Goal: Information Seeking & Learning: Learn about a topic

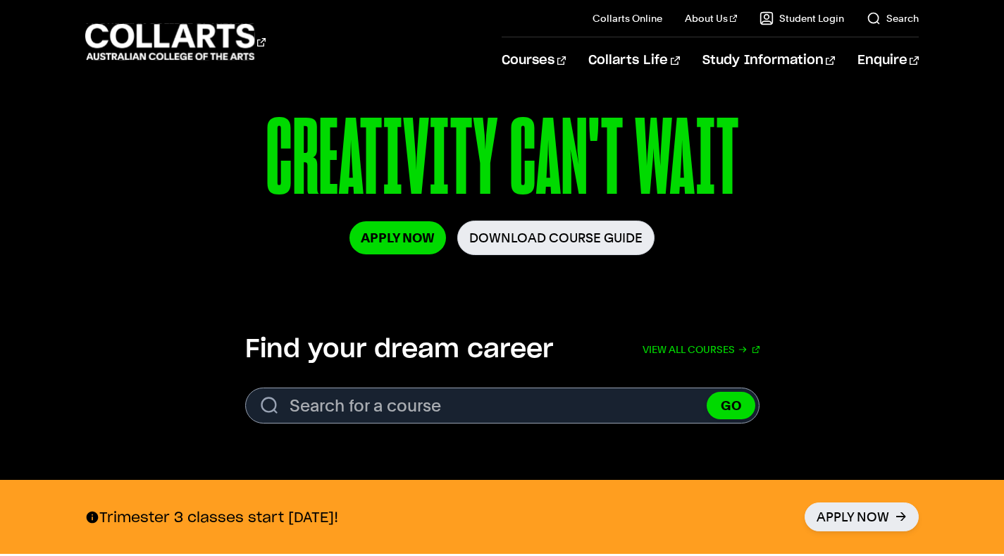
scroll to position [219, 0]
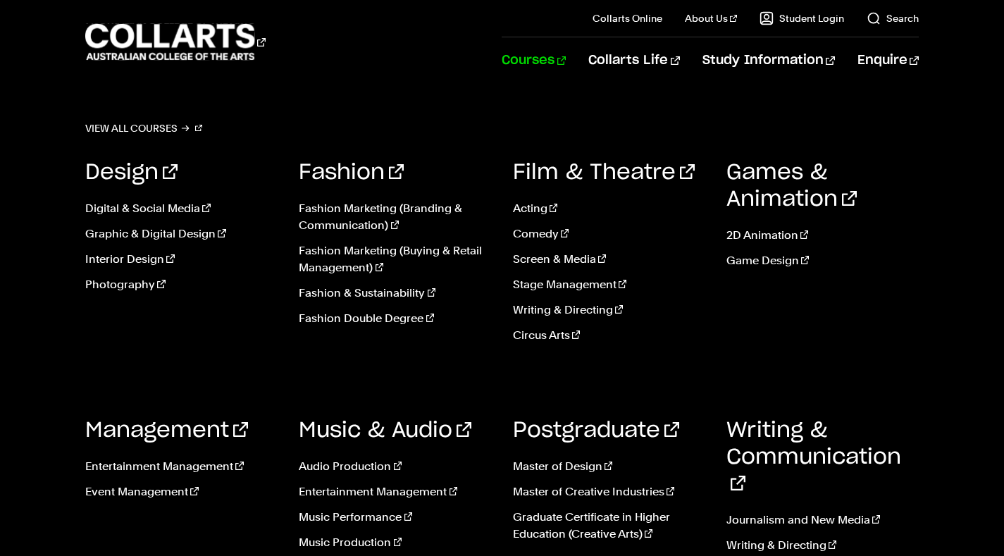
click at [566, 70] on link "Courses" at bounding box center [533, 60] width 64 height 46
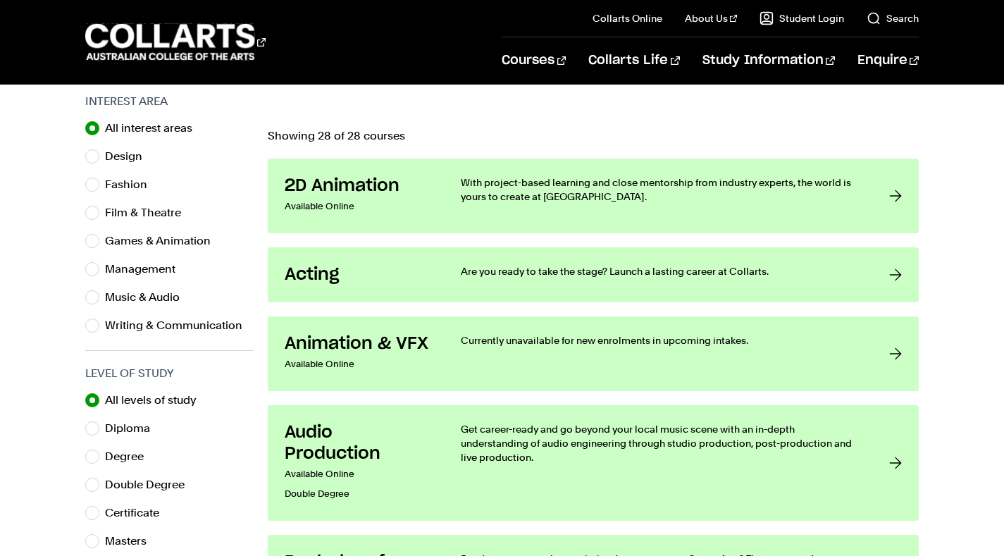
scroll to position [445, 0]
click at [169, 181] on div "Fashion" at bounding box center [169, 184] width 168 height 20
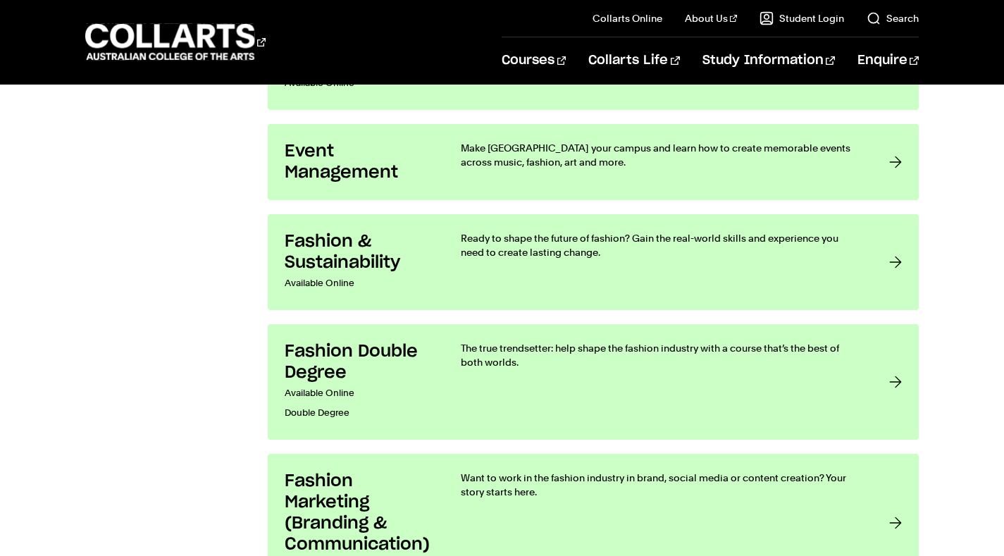
scroll to position [1650, 0]
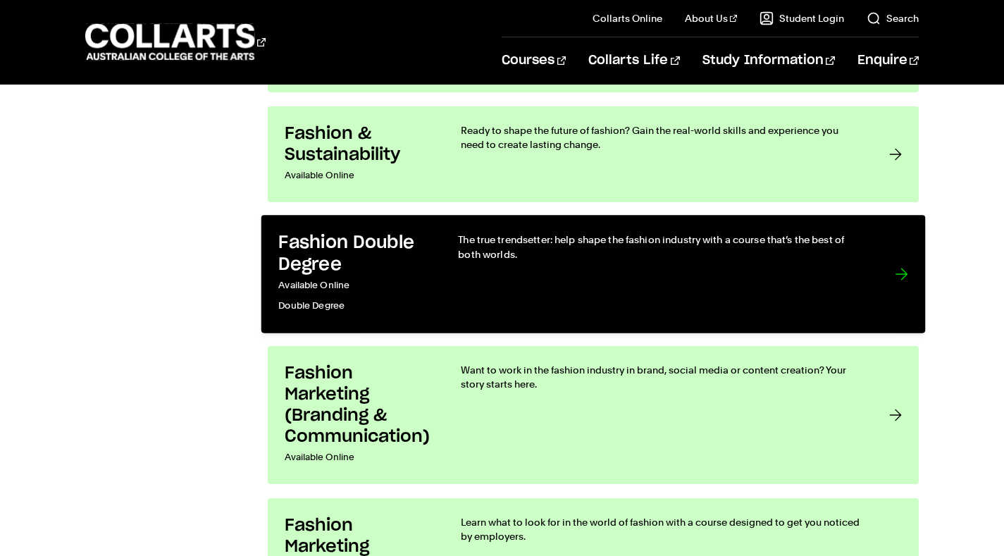
click at [759, 313] on div "The true trendsetter: help shape the fashion industry with a course that’s the …" at bounding box center [662, 273] width 408 height 83
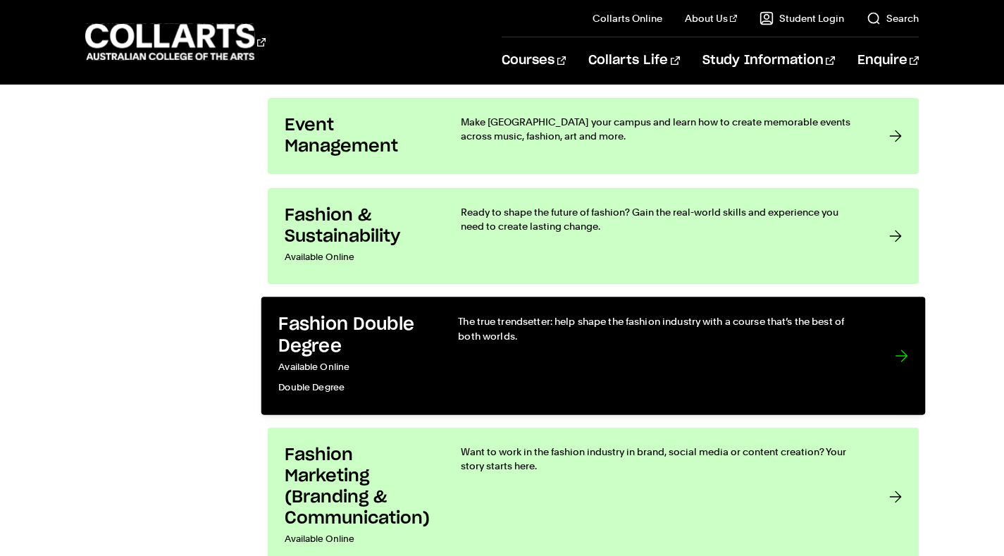
scroll to position [1644, 0]
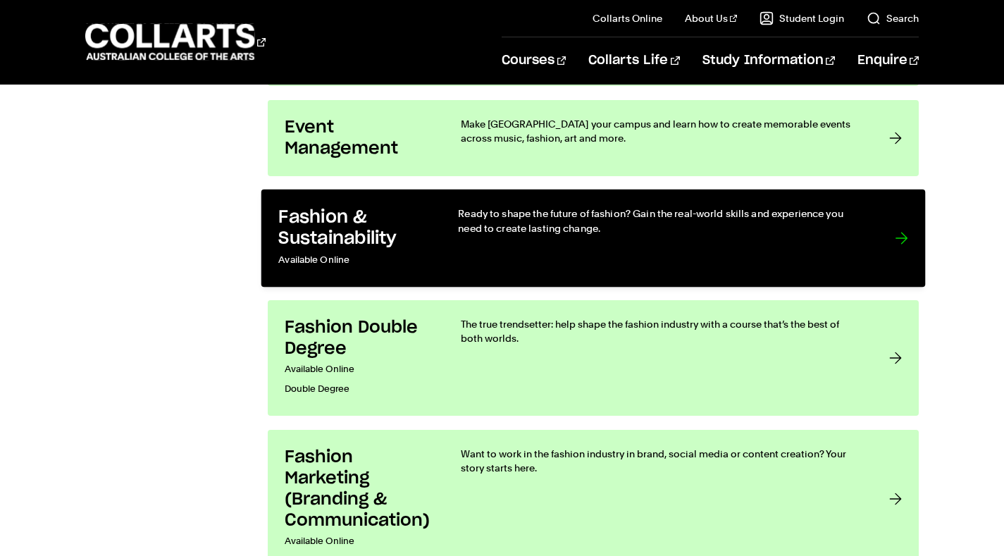
click at [804, 237] on div "Ready to shape the future of fashion? Gain the real-world skills and experience…" at bounding box center [662, 237] width 408 height 63
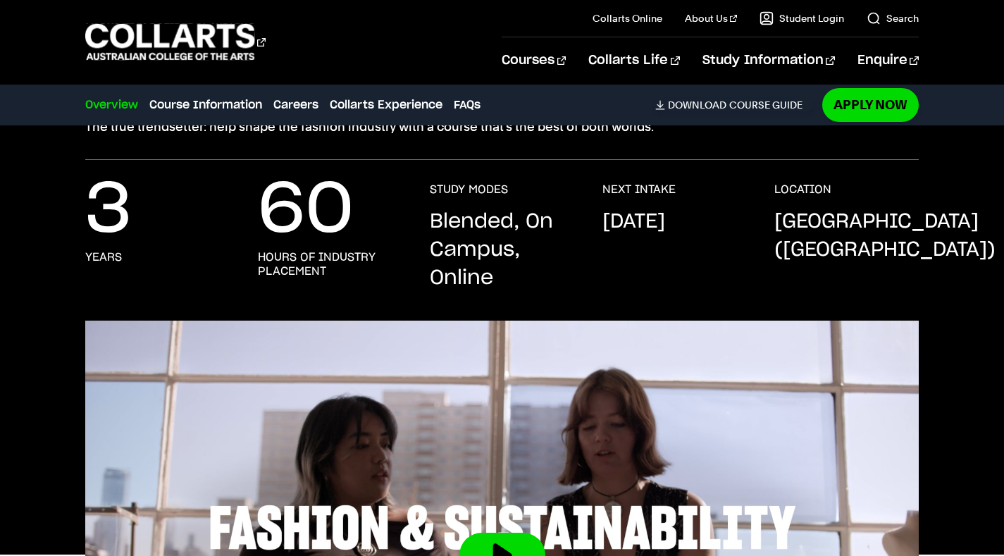
scroll to position [371, 0]
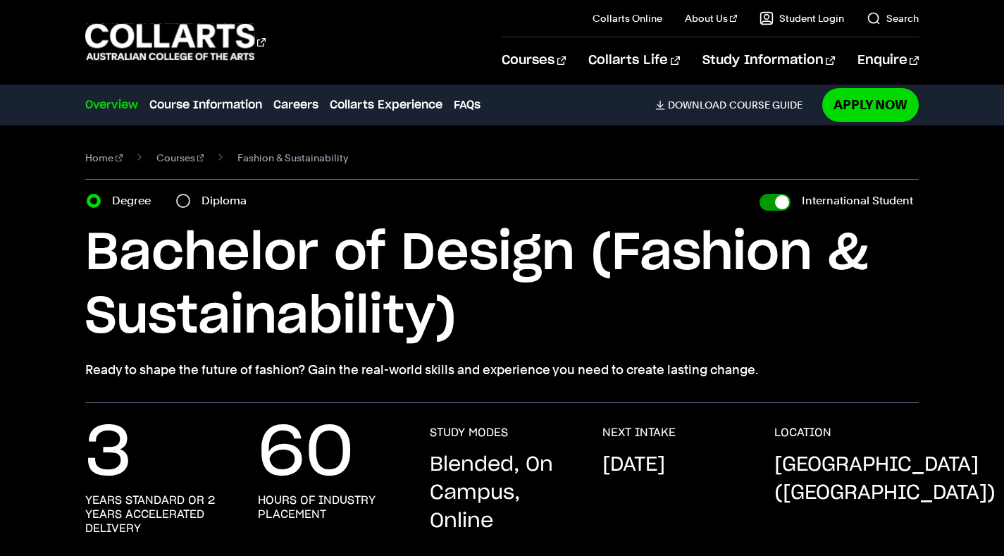
click at [775, 203] on input "International Student" at bounding box center [774, 202] width 31 height 17
checkbox input "false"
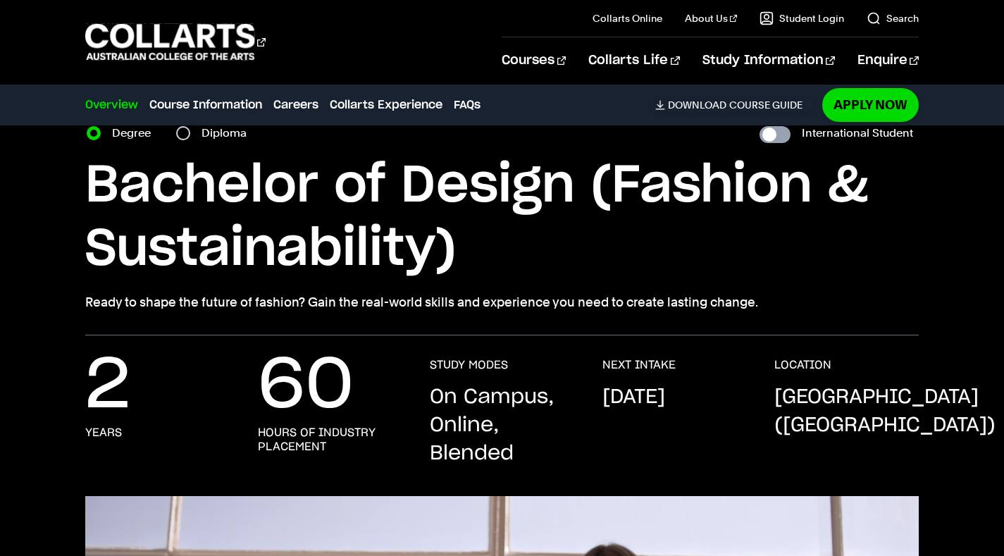
scroll to position [67, 0]
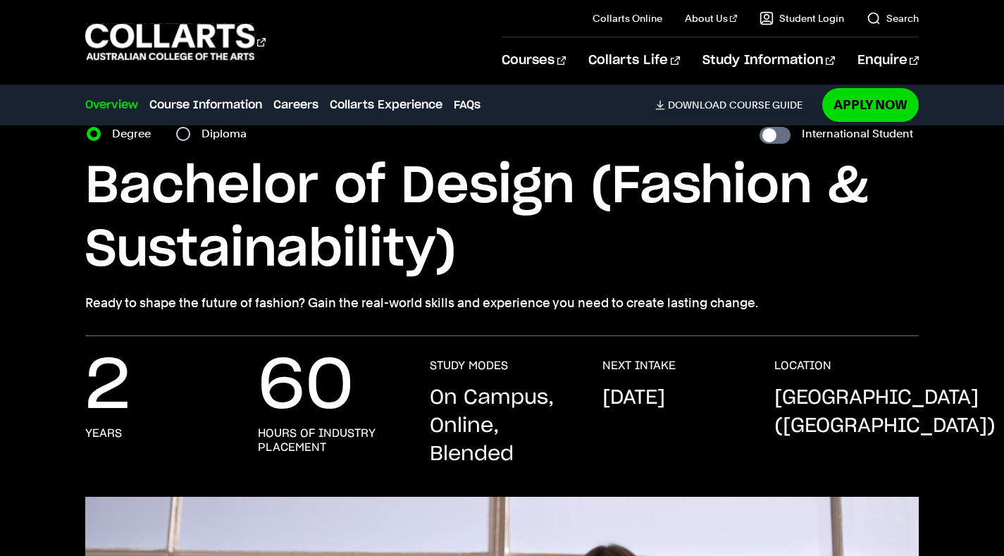
click at [806, 168] on h1 "Bachelor of Design (Fashion & Sustainability)" at bounding box center [501, 218] width 833 height 127
click at [784, 139] on input "International Student" at bounding box center [774, 135] width 31 height 17
checkbox input "true"
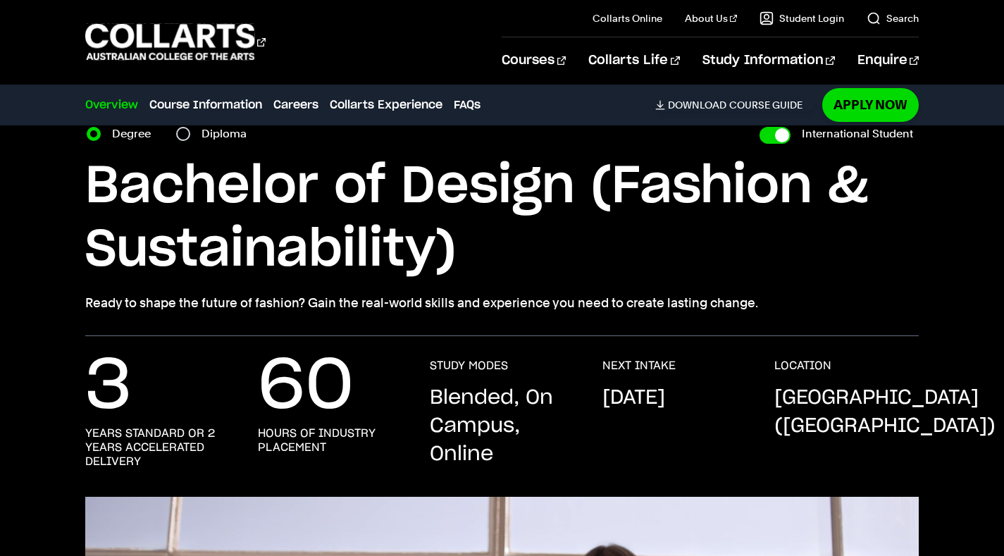
click at [760, 131] on div "International Student" at bounding box center [838, 134] width 159 height 20
click at [771, 135] on input "International Student" at bounding box center [774, 135] width 31 height 17
checkbox input "false"
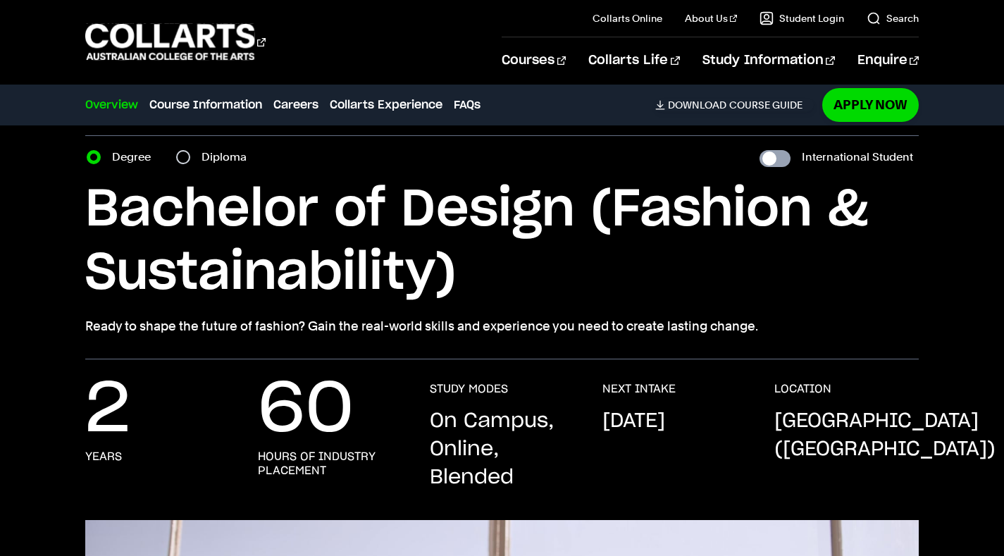
scroll to position [37, 0]
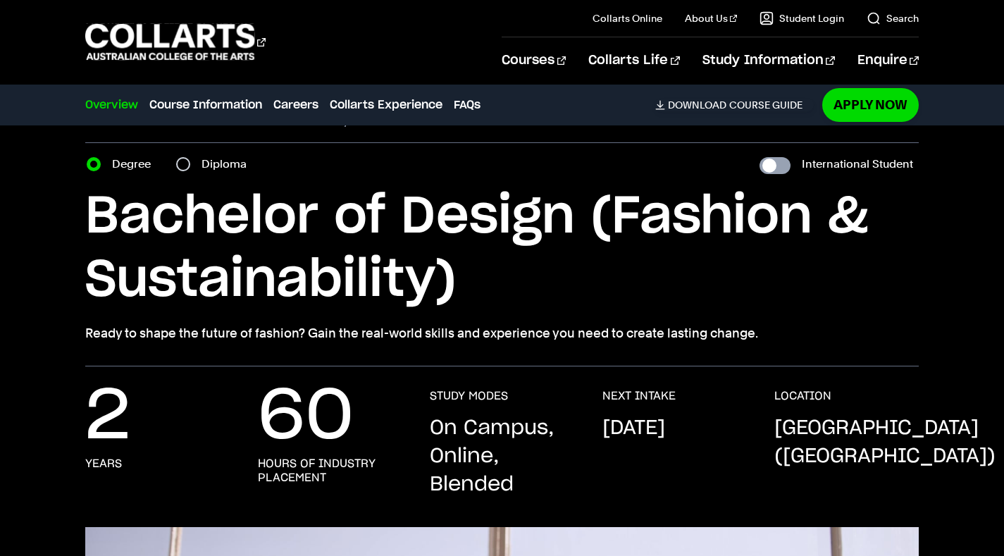
click at [787, 170] on input "International Student" at bounding box center [774, 165] width 31 height 17
checkbox input "true"
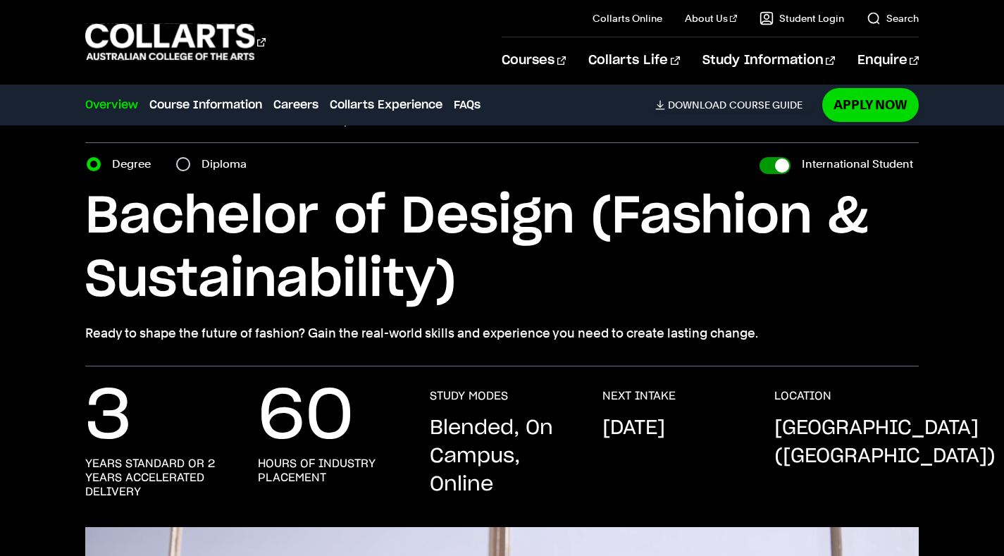
checkbox input "true"
click at [776, 166] on input "International Student" at bounding box center [774, 165] width 31 height 17
checkbox input "false"
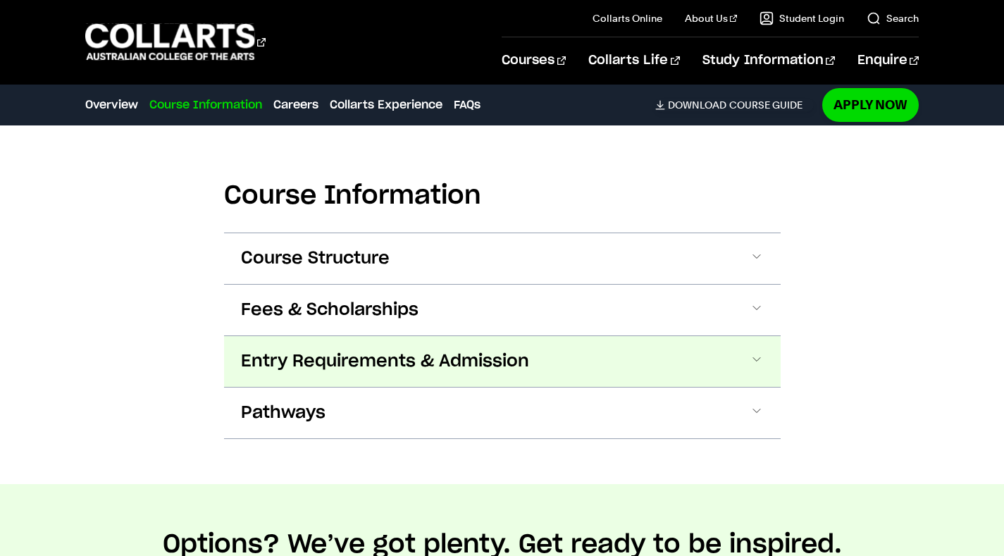
click at [636, 355] on button "Entry Requirements & Admission" at bounding box center [502, 361] width 556 height 51
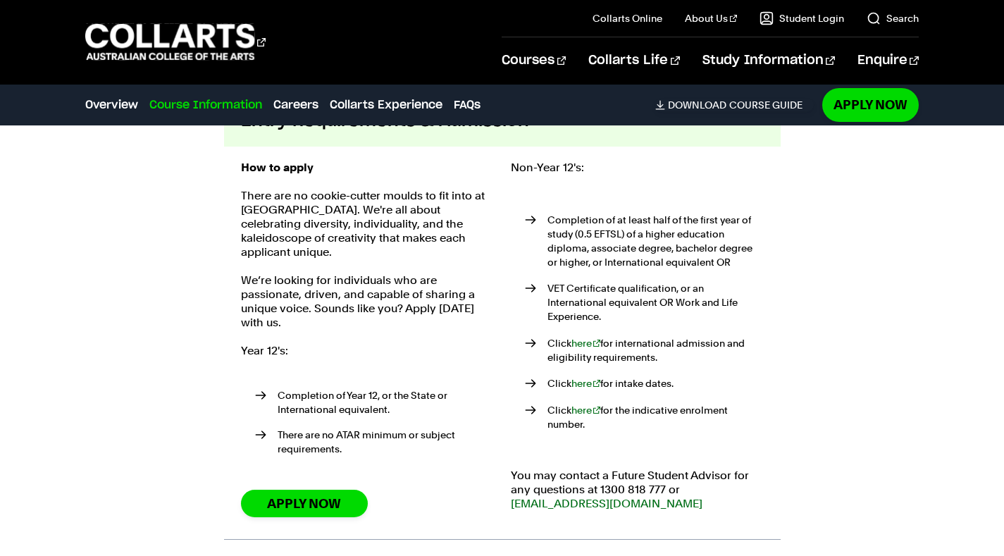
scroll to position [1604, 0]
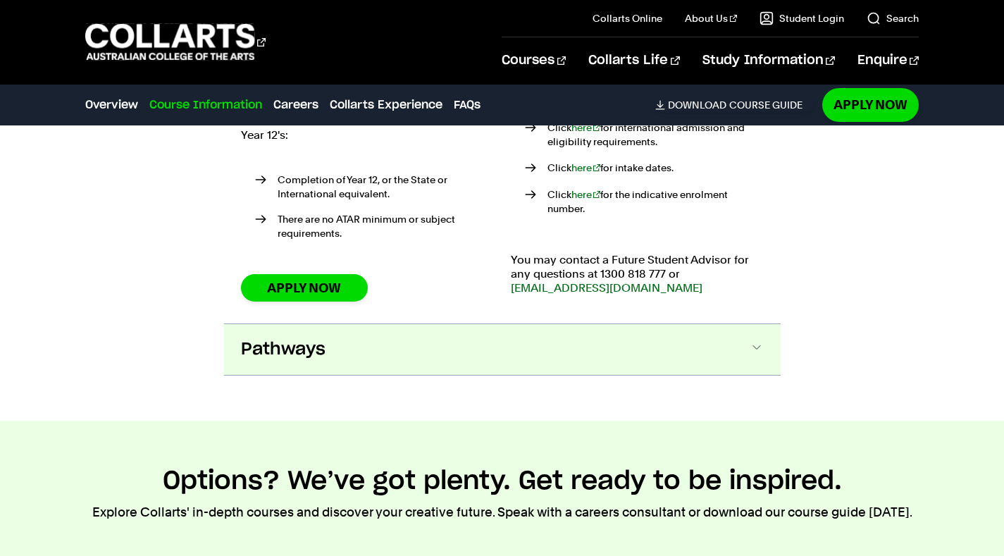
click at [647, 343] on button "Pathways" at bounding box center [502, 349] width 556 height 51
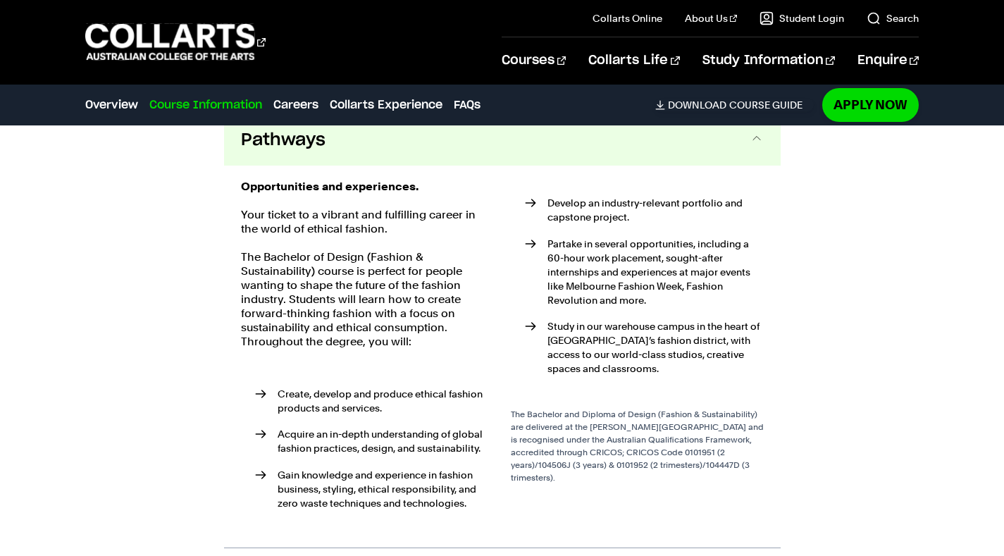
scroll to position [2034, 0]
